Goal: Find specific page/section: Find specific page/section

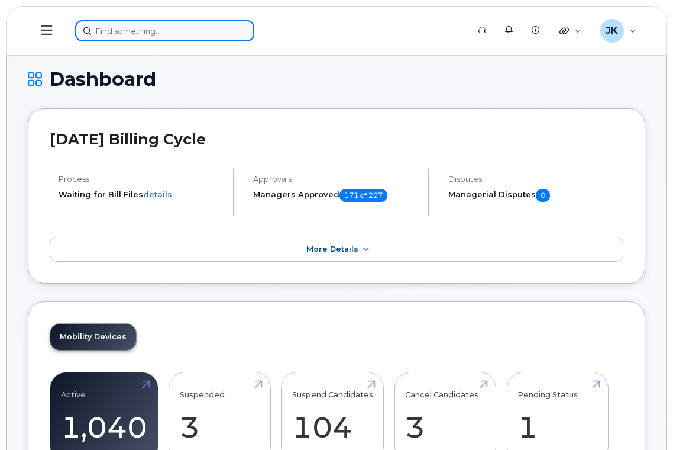
click at [169, 31] on input at bounding box center [164, 30] width 179 height 21
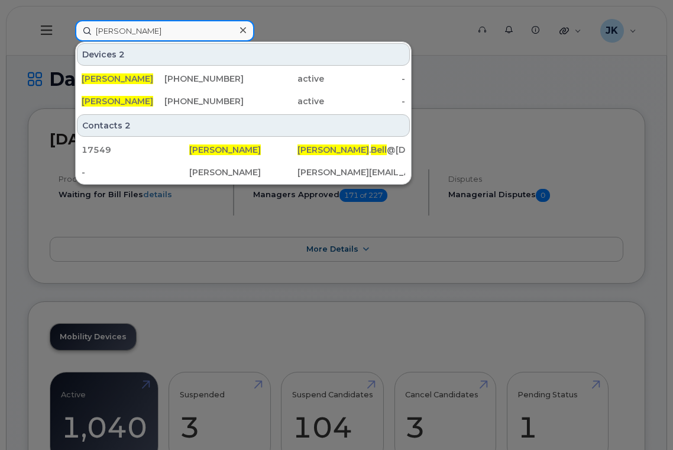
type input "sharlene bell"
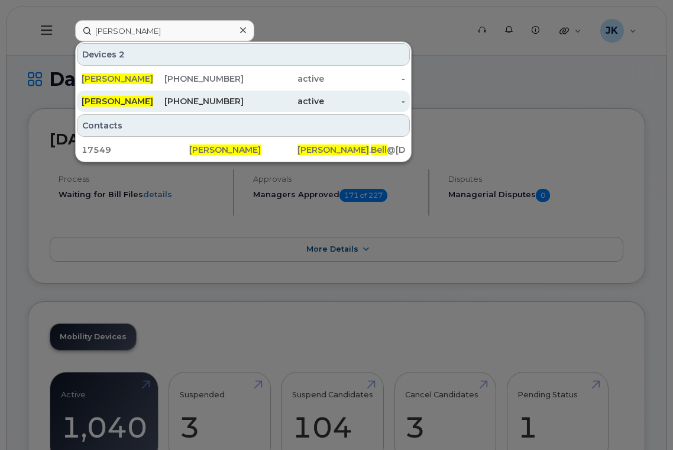
click at [193, 103] on div "780-991-1349" at bounding box center [203, 101] width 81 height 12
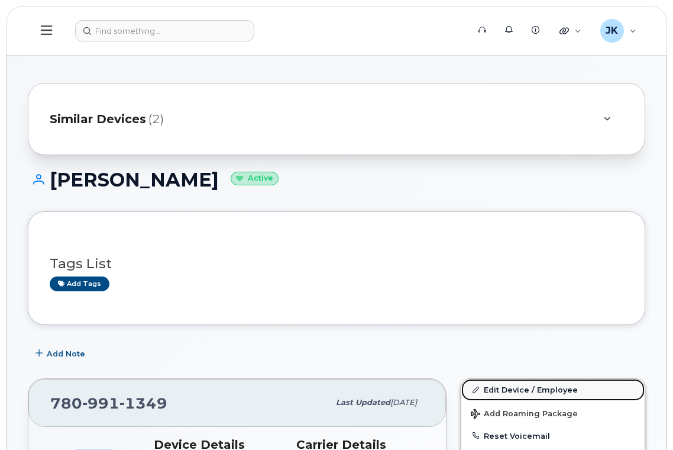
click at [529, 387] on link "Edit Device / Employee" at bounding box center [552, 389] width 183 height 21
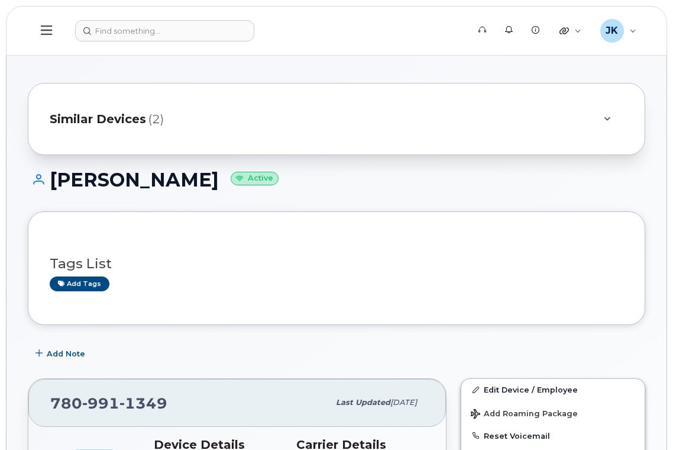
drag, startPoint x: 55, startPoint y: 174, endPoint x: 179, endPoint y: 179, distance: 123.7
click at [179, 179] on h1 "Sharlene Bell Active" at bounding box center [336, 179] width 617 height 21
copy h1 "[PERSON_NAME]"
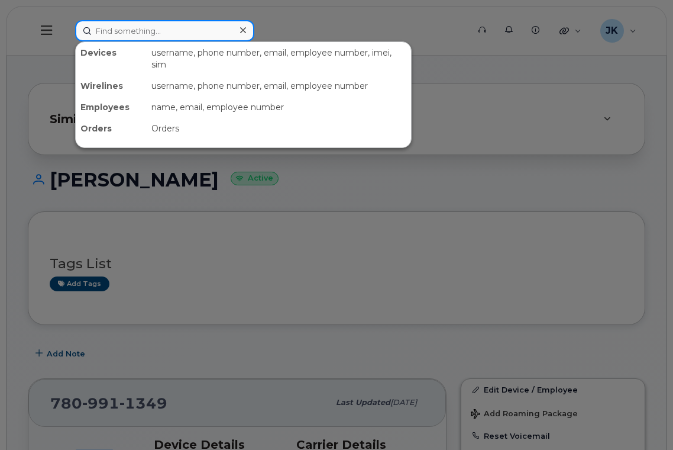
click at [122, 35] on input at bounding box center [164, 30] width 179 height 21
paste input "[PERSON_NAME]"
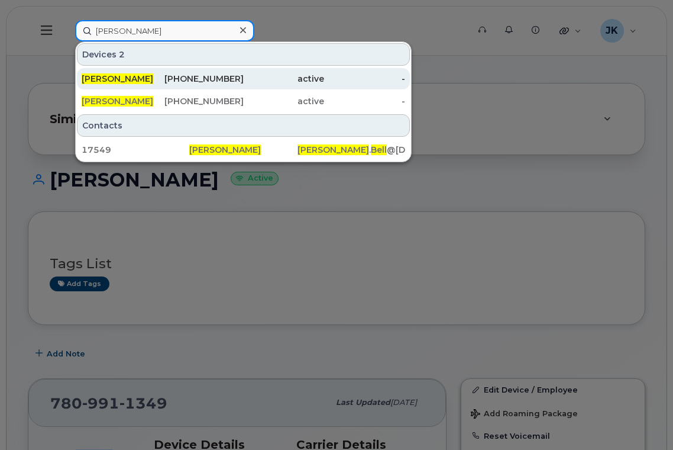
type input "[PERSON_NAME]"
click at [130, 76] on span "[PERSON_NAME]" at bounding box center [118, 78] width 72 height 11
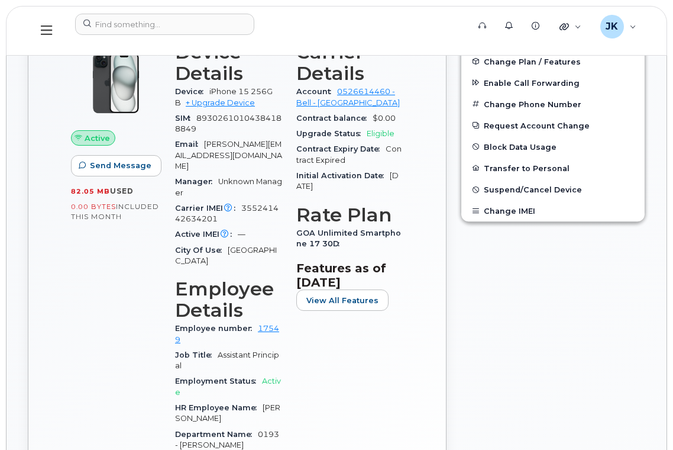
scroll to position [394, 0]
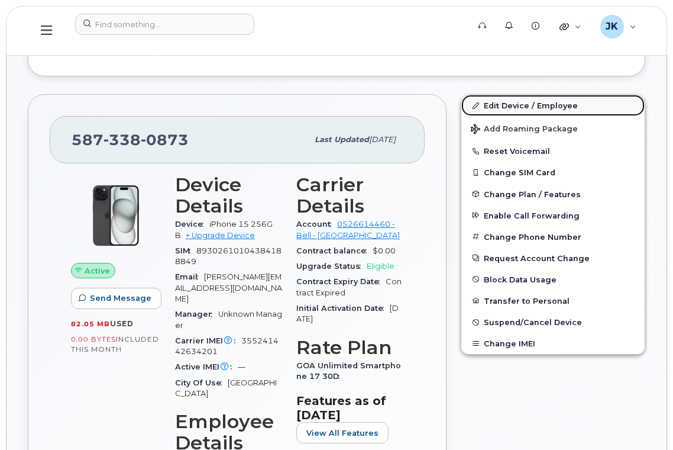
click at [515, 105] on link "Edit Device / Employee" at bounding box center [552, 105] width 183 height 21
